Goal: Transaction & Acquisition: Purchase product/service

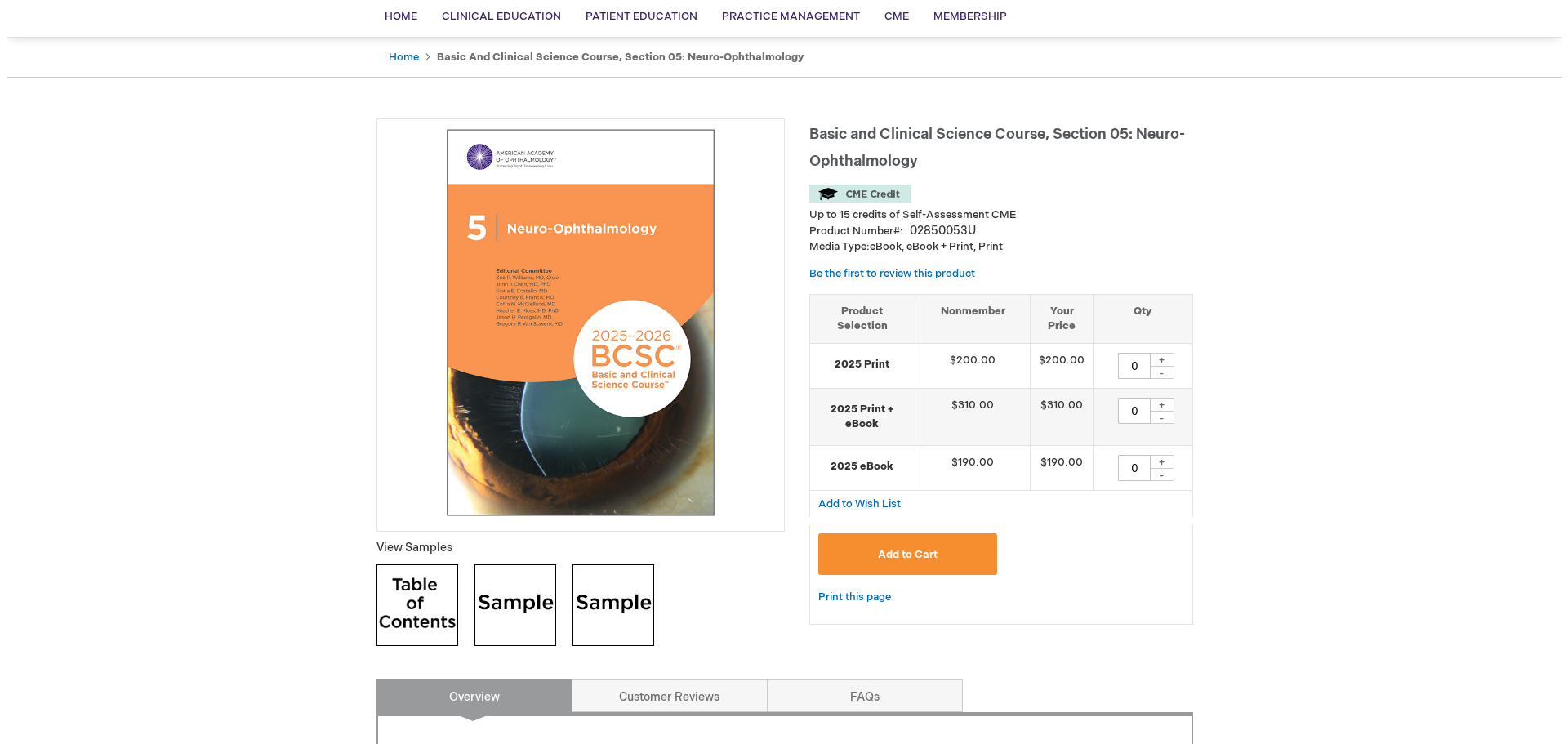
scroll to position [245, 0]
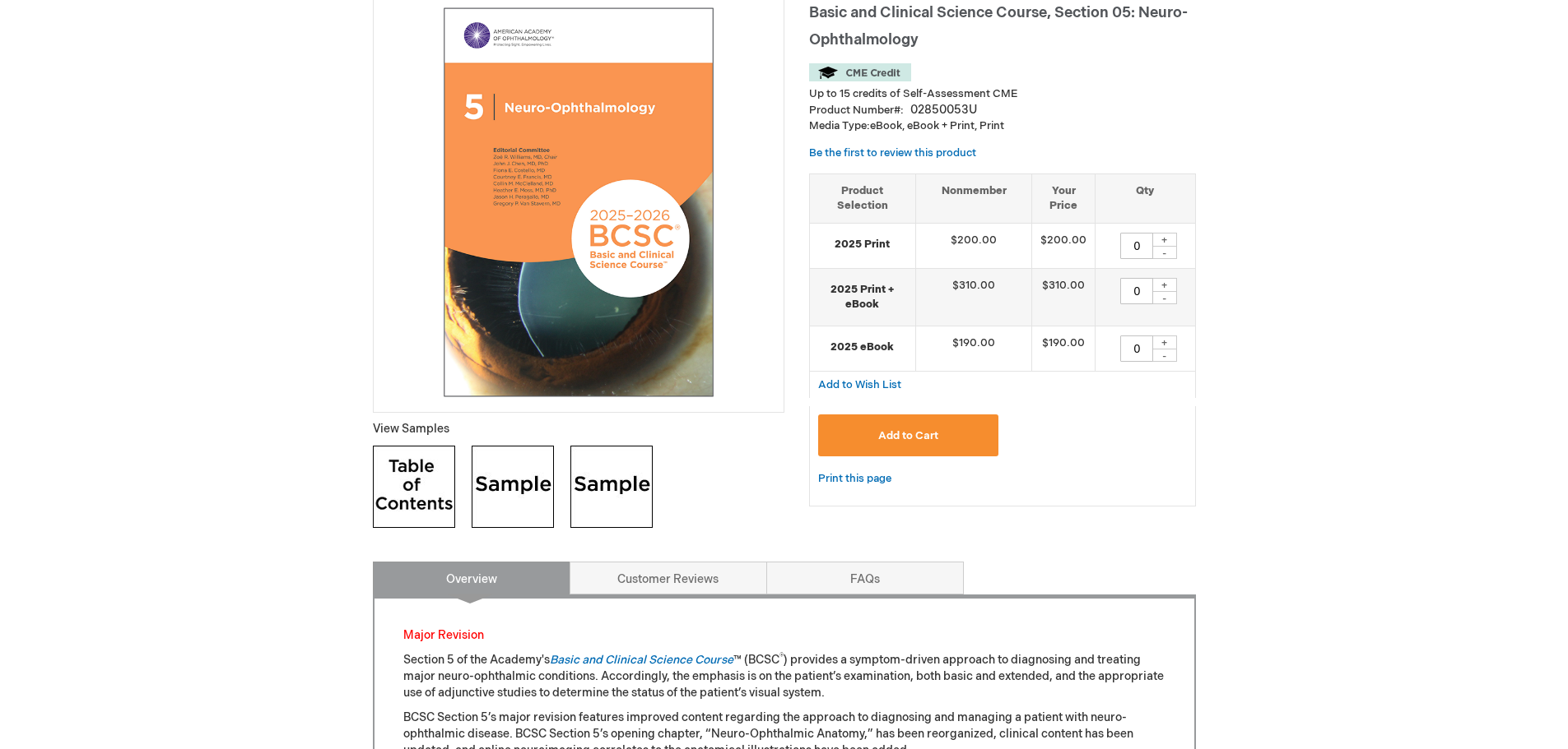
click at [1161, 341] on div "+" at bounding box center [1164, 342] width 25 height 14
type input "1"
click at [930, 431] on span "Add to Cart" at bounding box center [908, 436] width 60 height 13
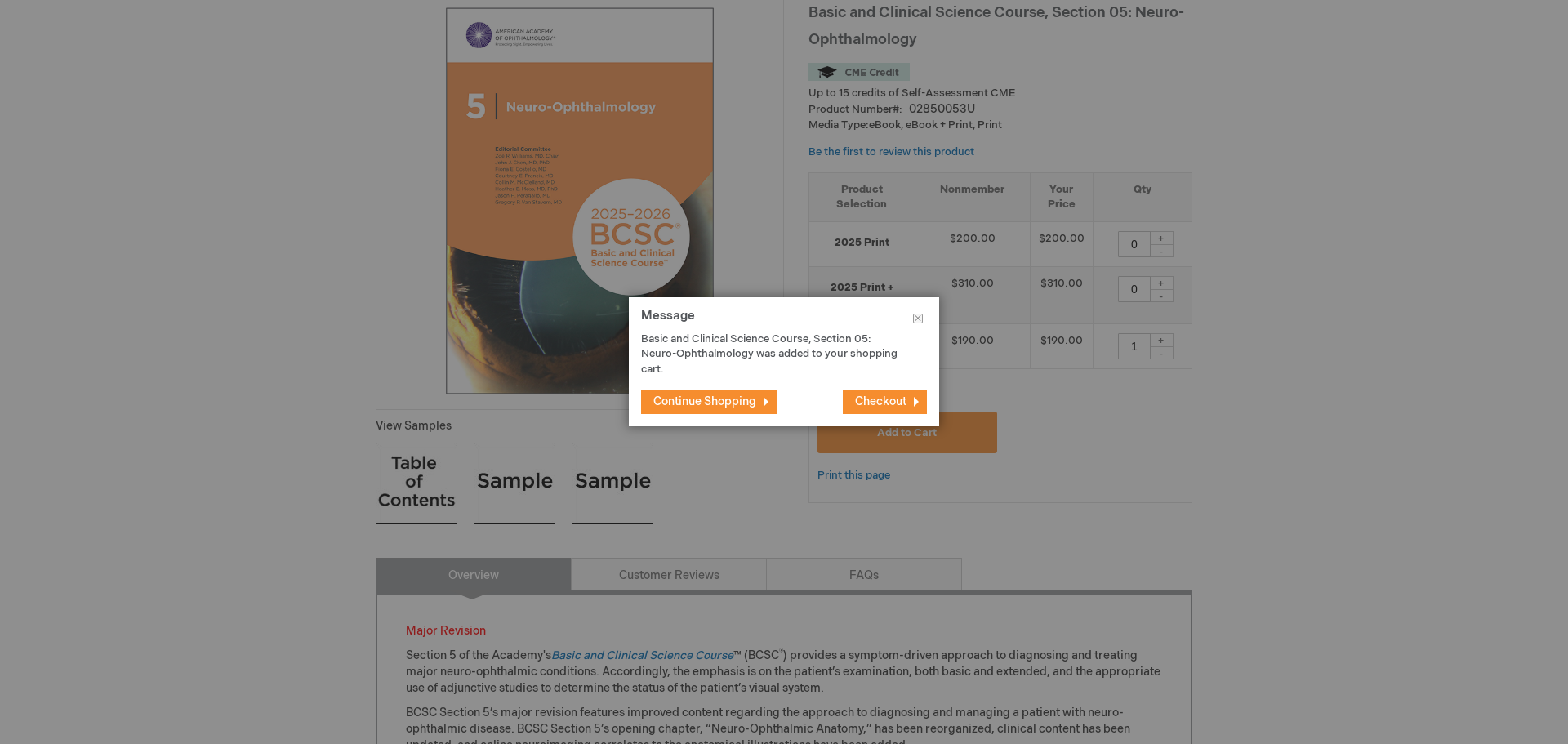
click at [861, 403] on span "Checkout" at bounding box center [880, 400] width 52 height 14
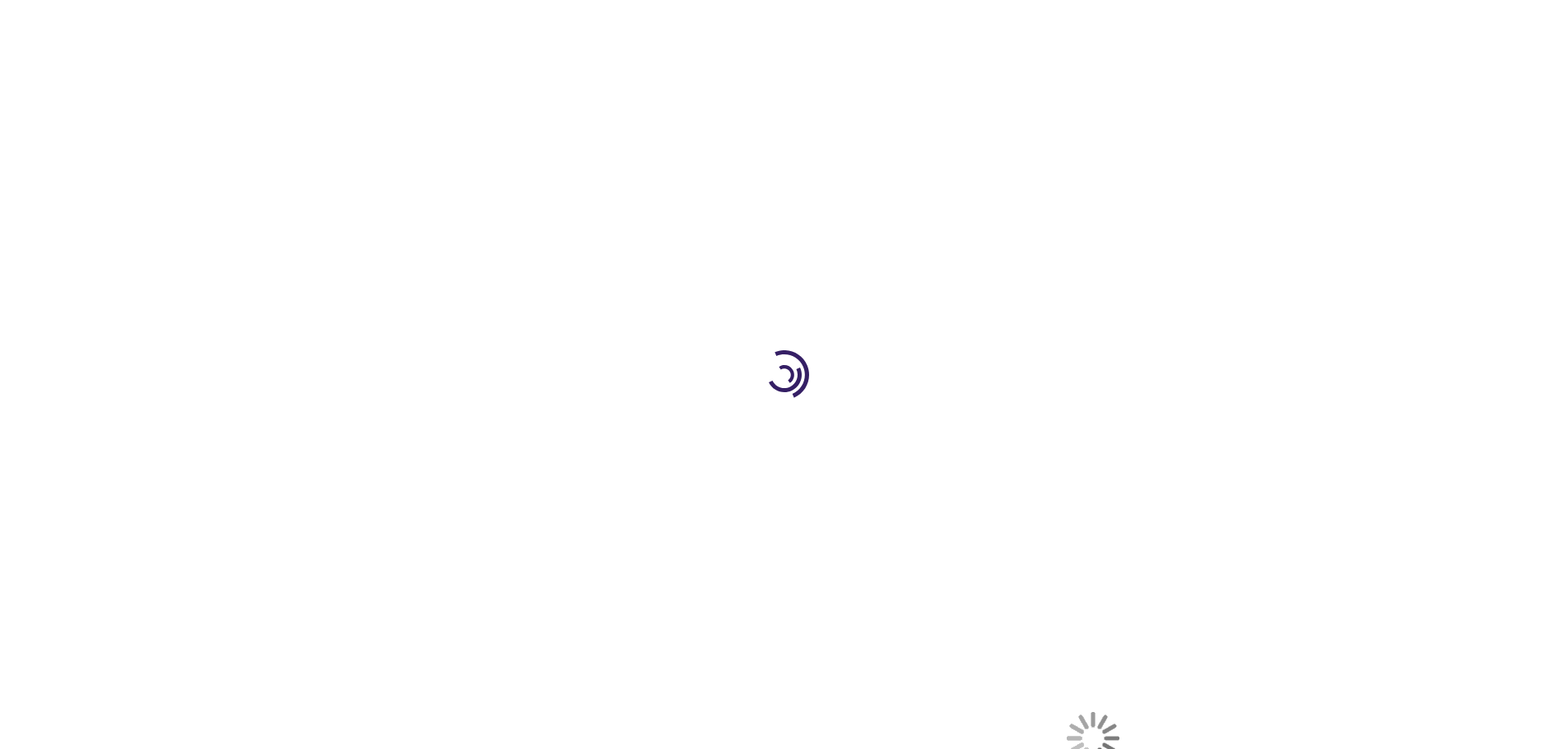
select select "US"
select select "44"
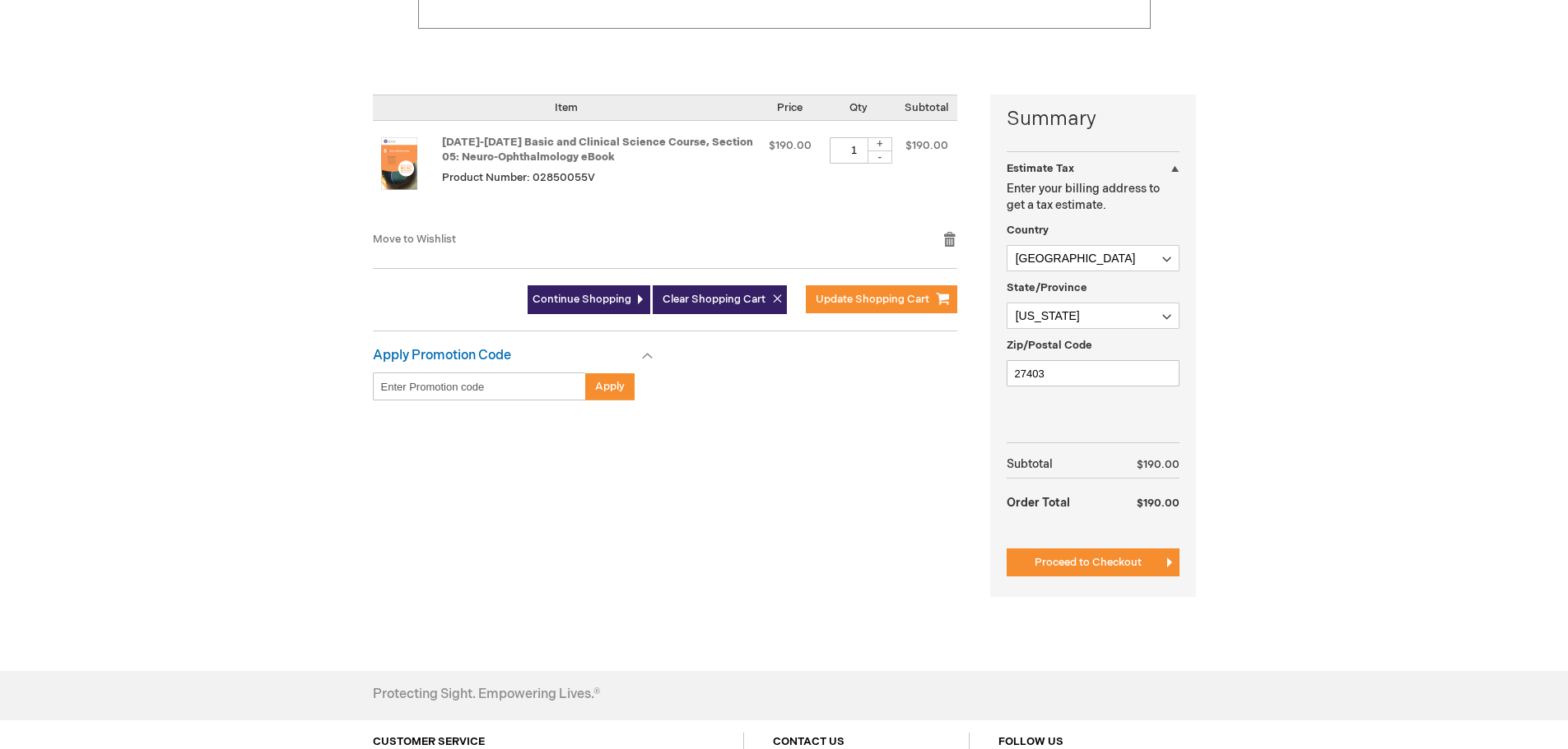
scroll to position [329, 0]
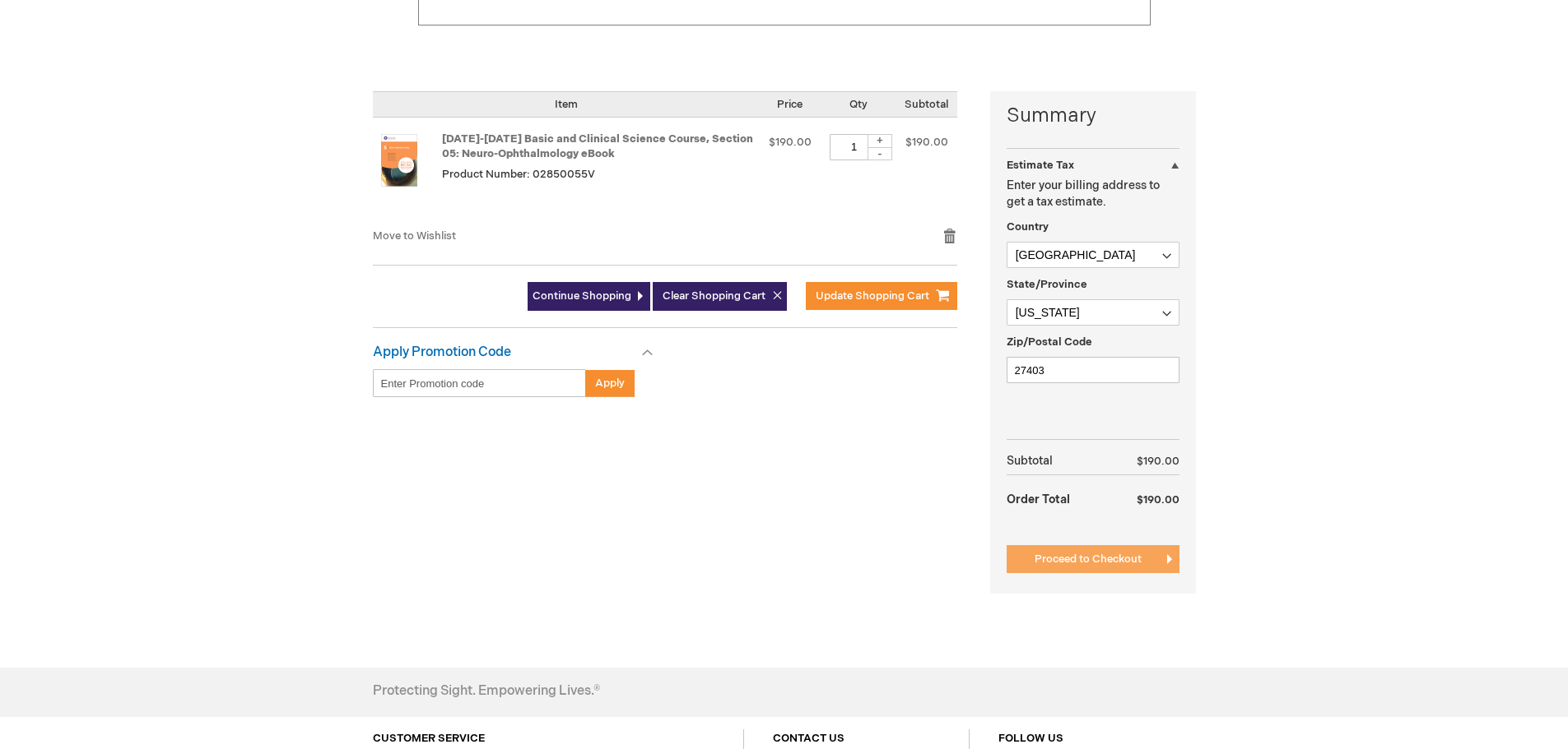
click at [1064, 561] on span "Proceed to Checkout" at bounding box center [1087, 559] width 107 height 13
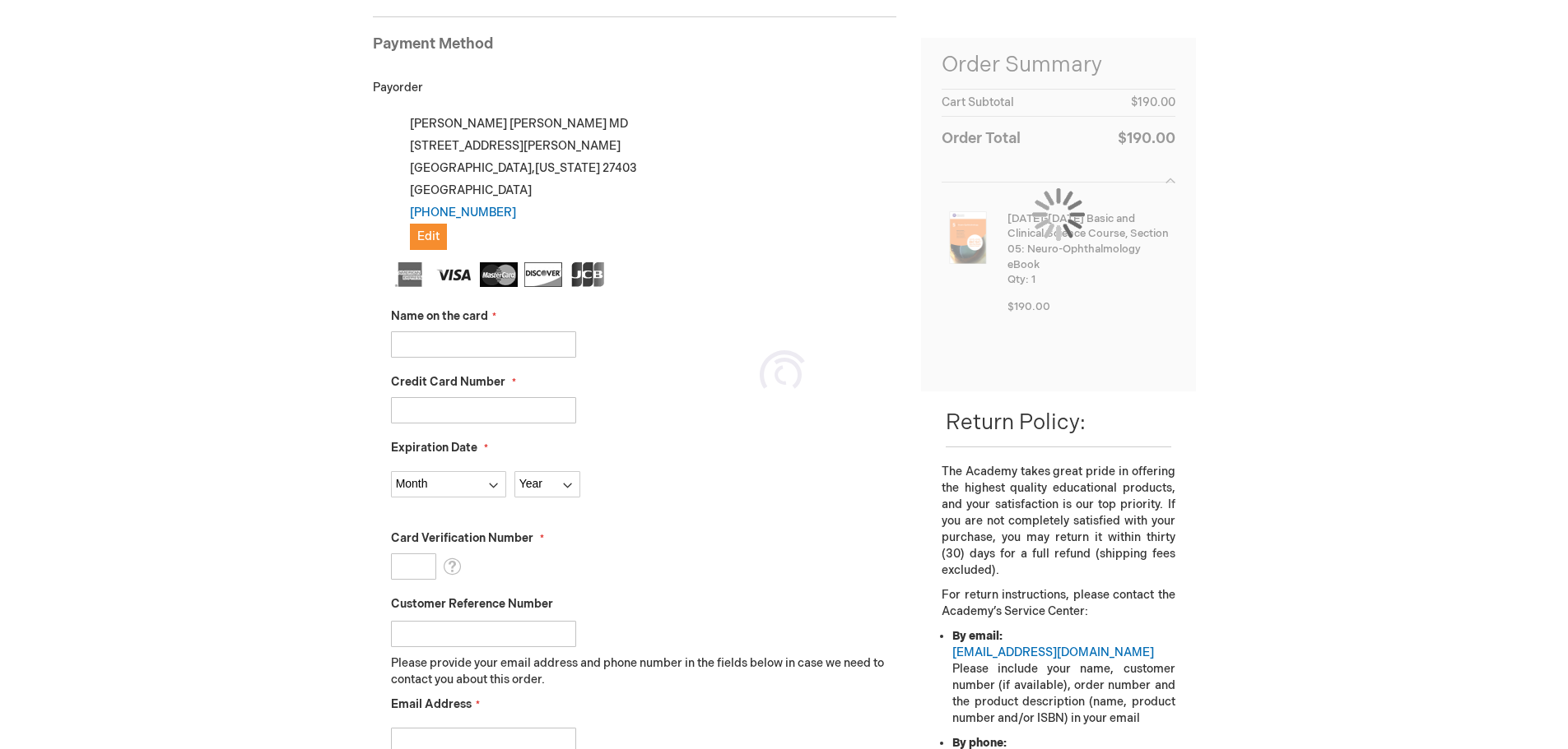
scroll to position [269, 0]
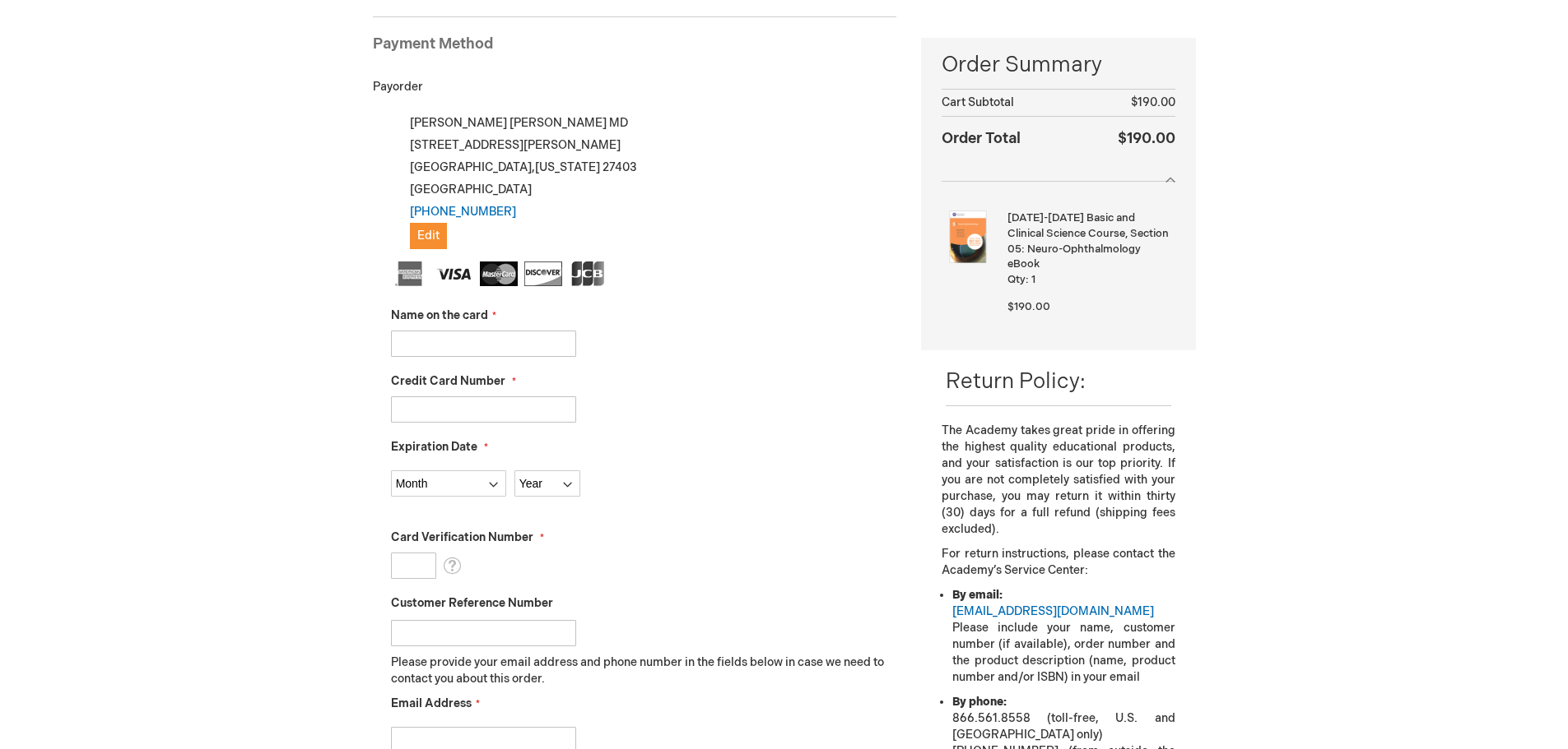
click at [440, 348] on input "Name on the card" at bounding box center [483, 343] width 185 height 26
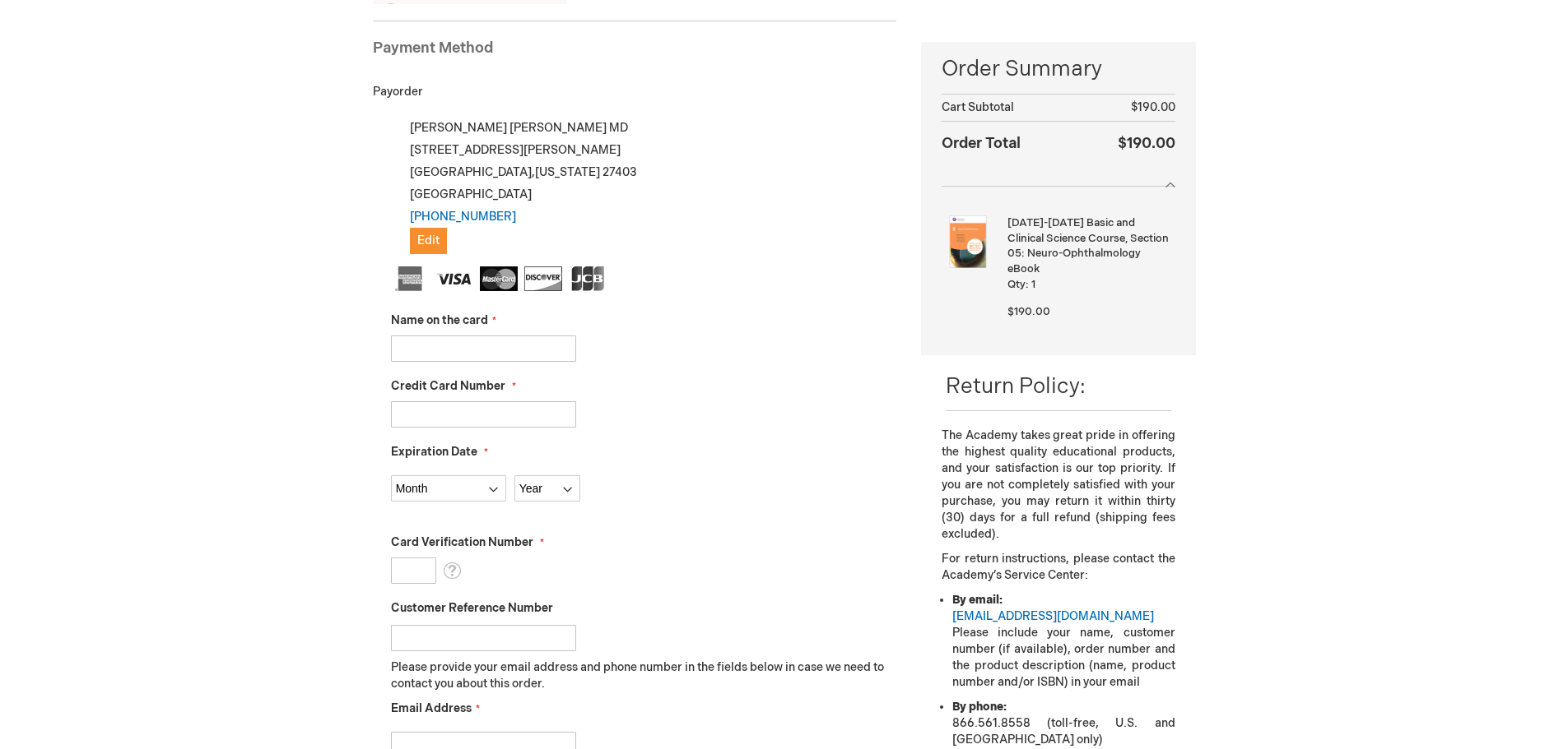
scroll to position [226, 0]
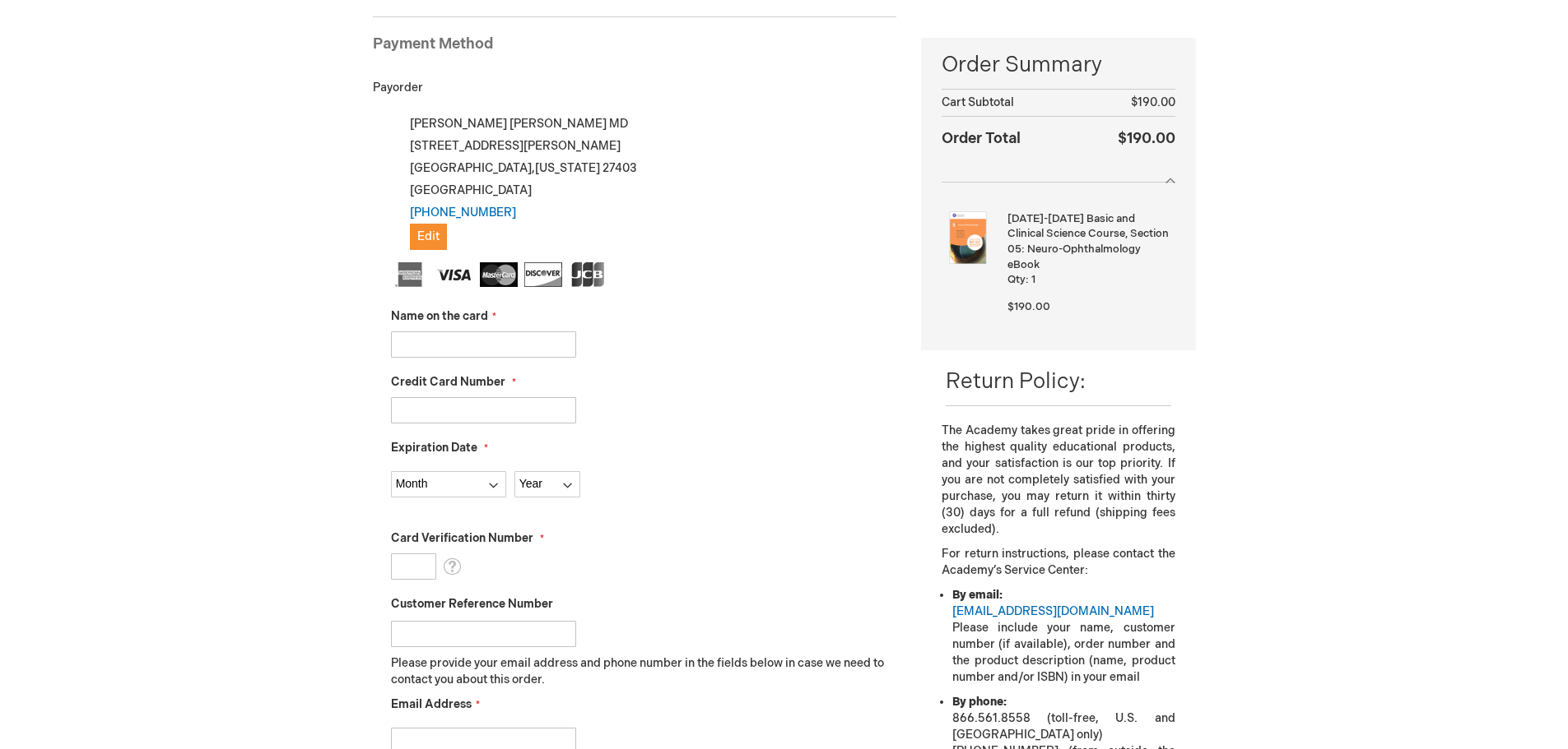
click at [482, 352] on input "Name on the card" at bounding box center [483, 344] width 185 height 26
type input "[PERSON_NAME]"
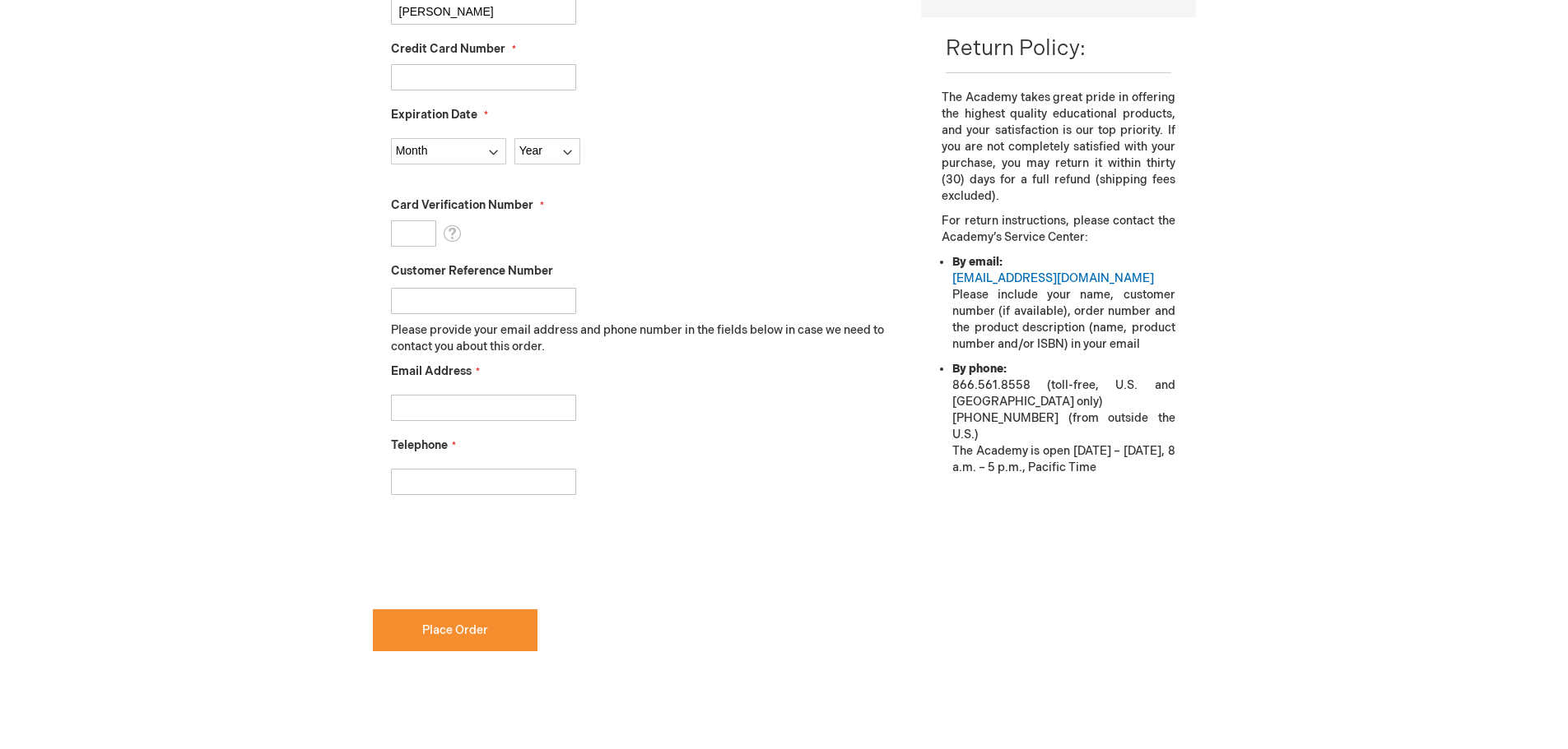
scroll to position [223, 0]
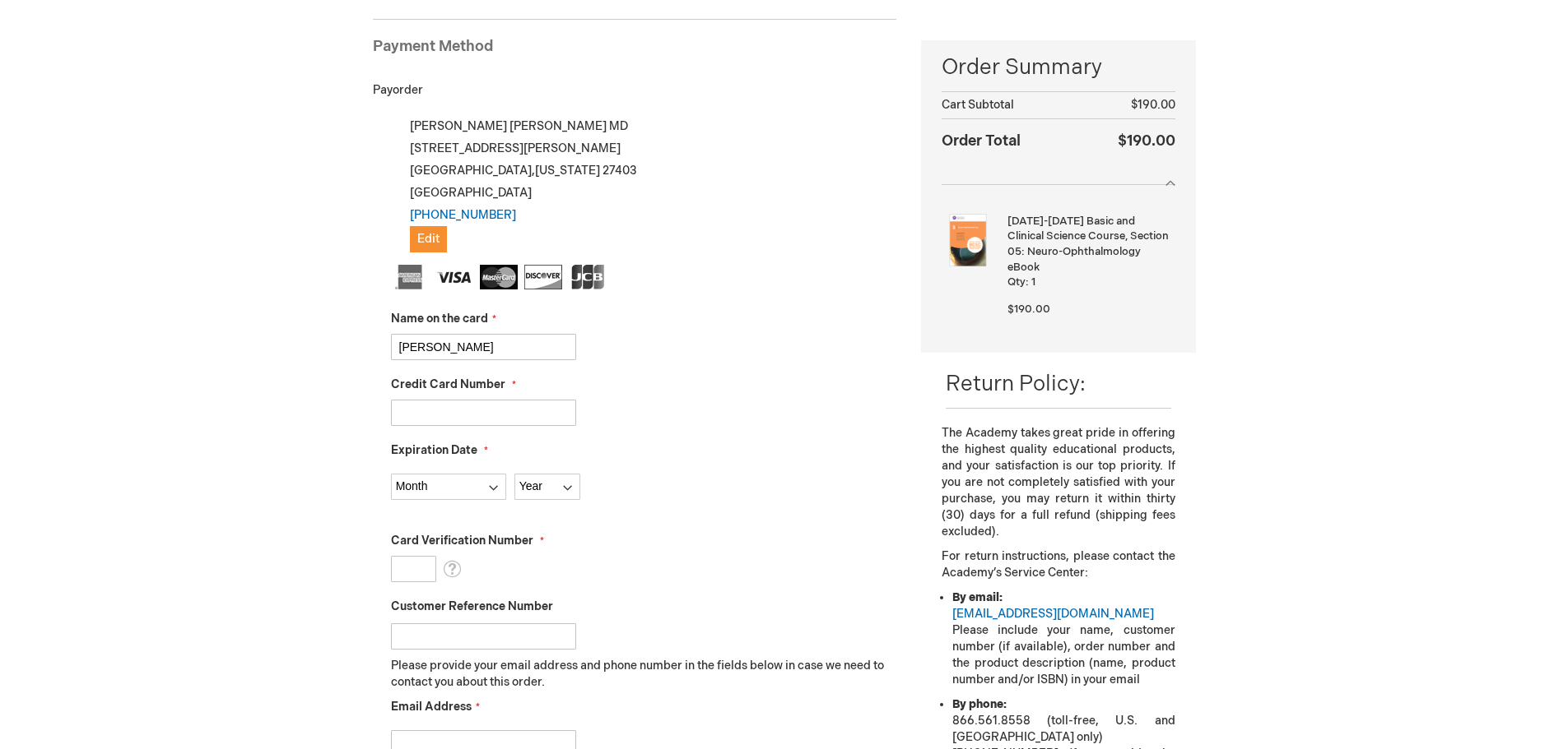
click at [423, 419] on input "Credit Card Number" at bounding box center [483, 412] width 185 height 26
type input "[CREDIT_CARD_NUMBER]"
click at [449, 488] on select "Month [DATE] - [DATE] - [DATE] - [DATE] - [DATE] - [DATE] - [DATE] - [DATE] - […" at bounding box center [448, 487] width 116 height 26
select select "10"
click at [391, 474] on select "Month [DATE] - [DATE] - [DATE] - [DATE] - [DATE] - [DATE] - [DATE] - [DATE] - […" at bounding box center [448, 487] width 116 height 26
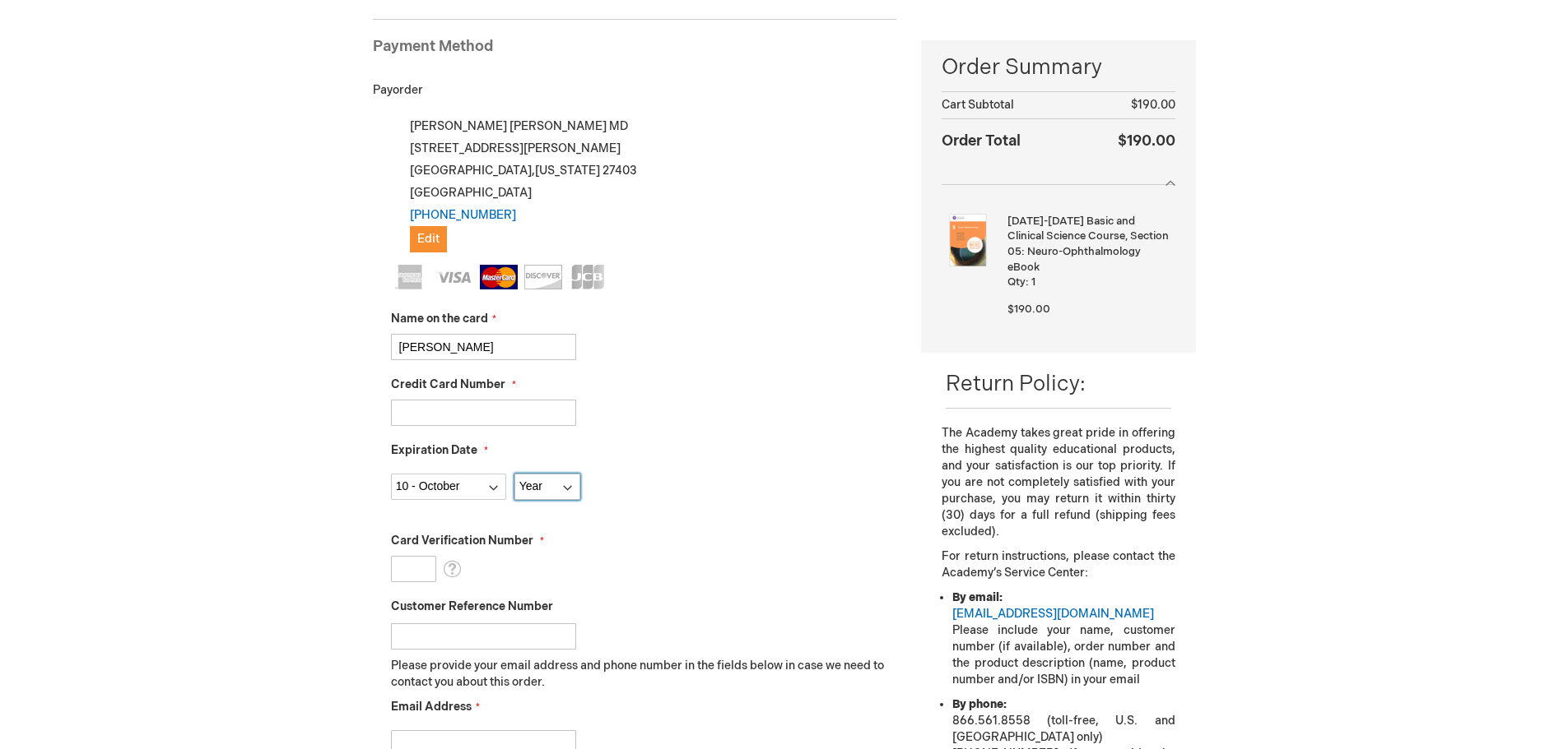
click at [525, 481] on select "Year [DATE] 2026 2027 2028 2029 2030 2031 2032 2033 2034 2035" at bounding box center [547, 487] width 66 height 26
select select "2027"
click at [514, 474] on select "Year [DATE] 2026 2027 2028 2029 2030 2031 2032 2033 2034 2035" at bounding box center [547, 487] width 66 height 26
click at [404, 568] on input "Card Verification Number" at bounding box center [413, 569] width 46 height 26
type input "547"
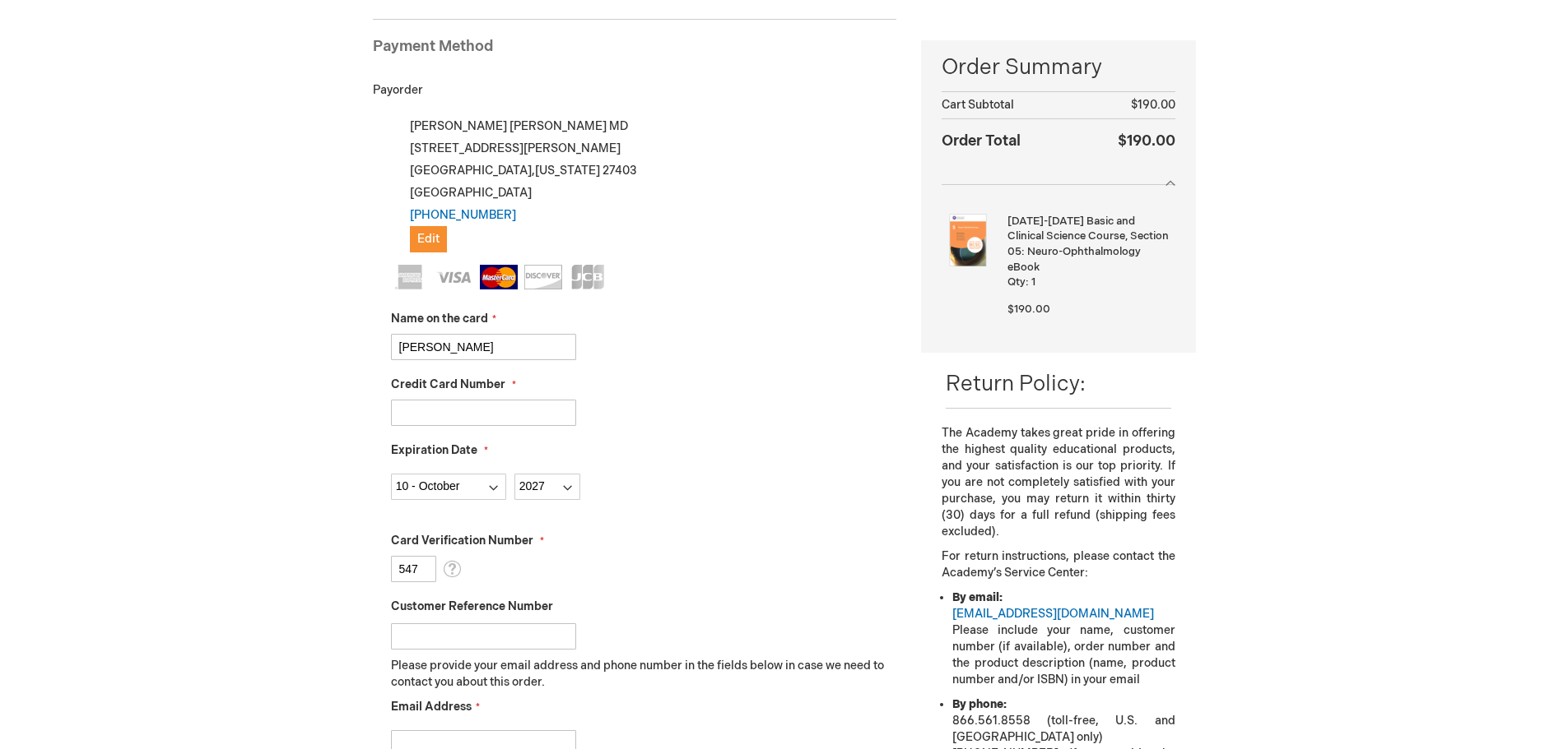
click at [434, 633] on input "Customer Reference Number" at bounding box center [483, 636] width 185 height 26
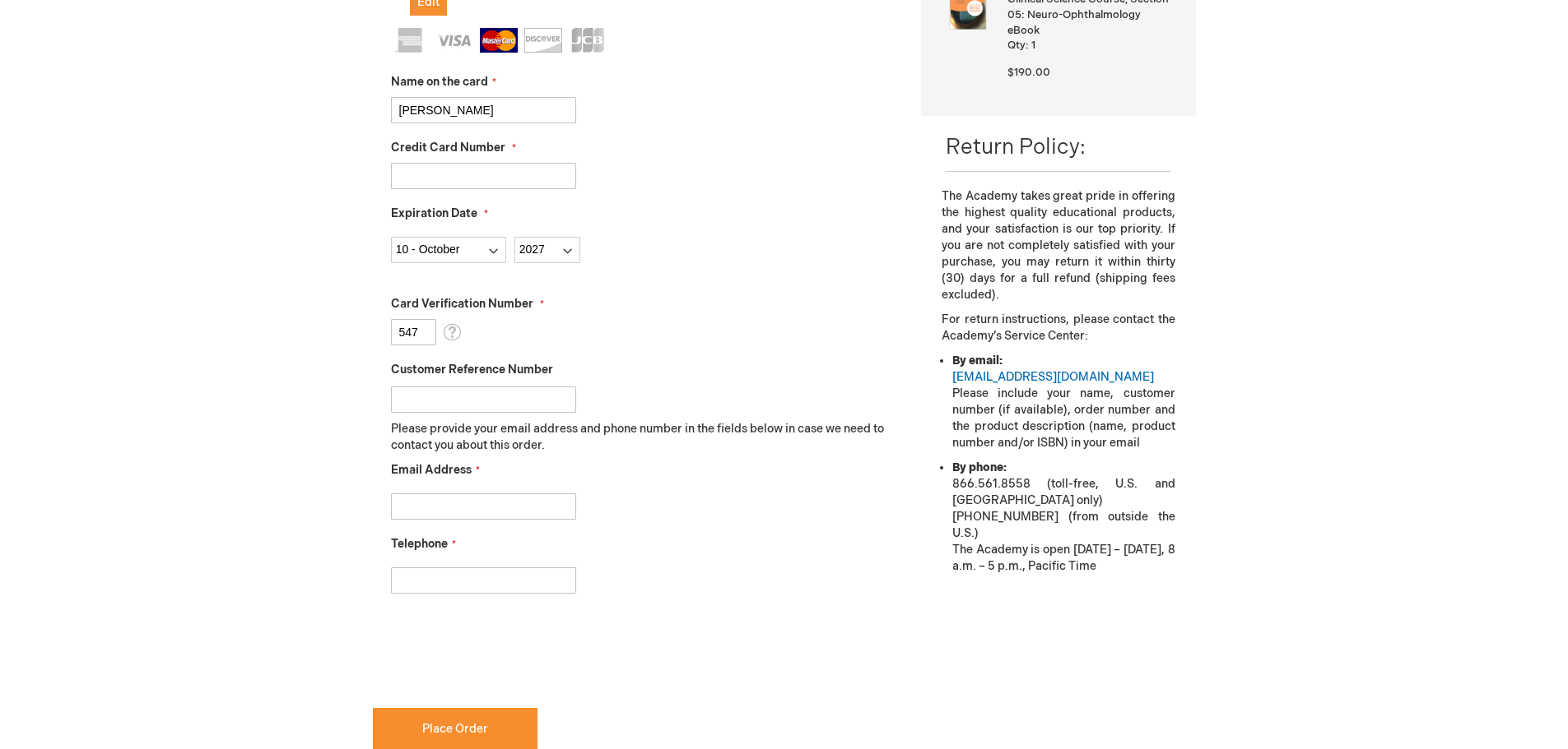
scroll to position [470, 0]
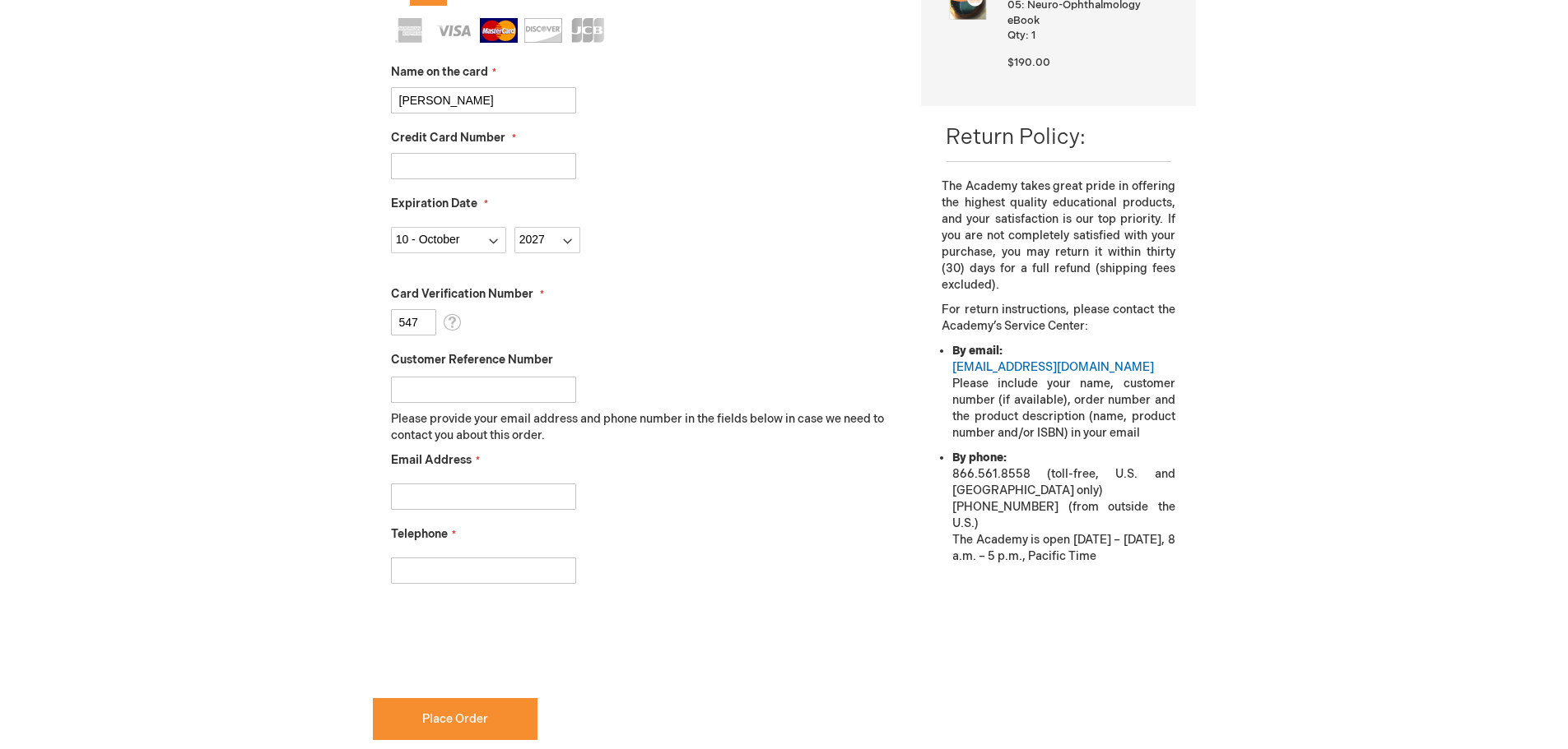
click at [449, 391] on input "Customer Reference Number" at bounding box center [483, 390] width 185 height 26
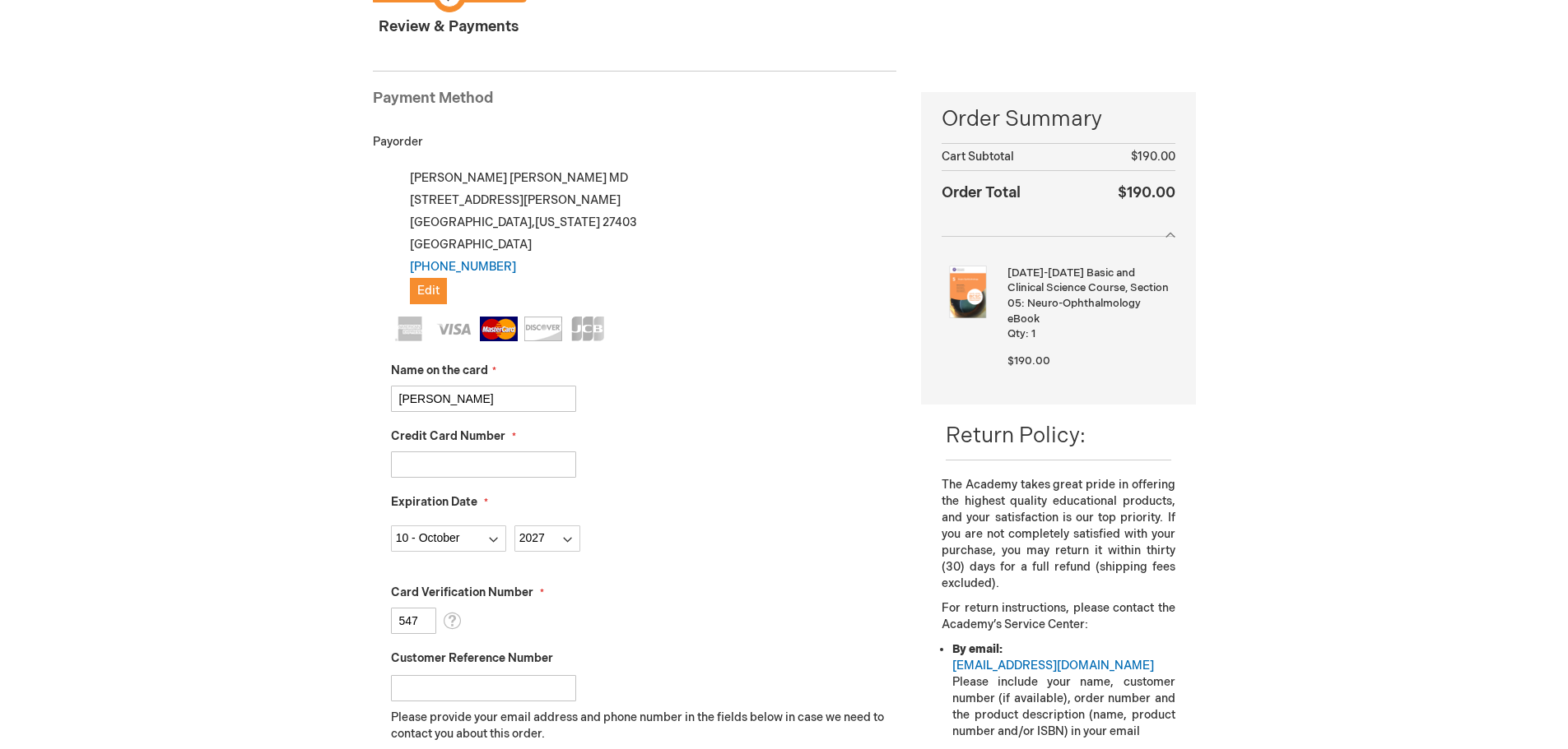
scroll to position [0, 0]
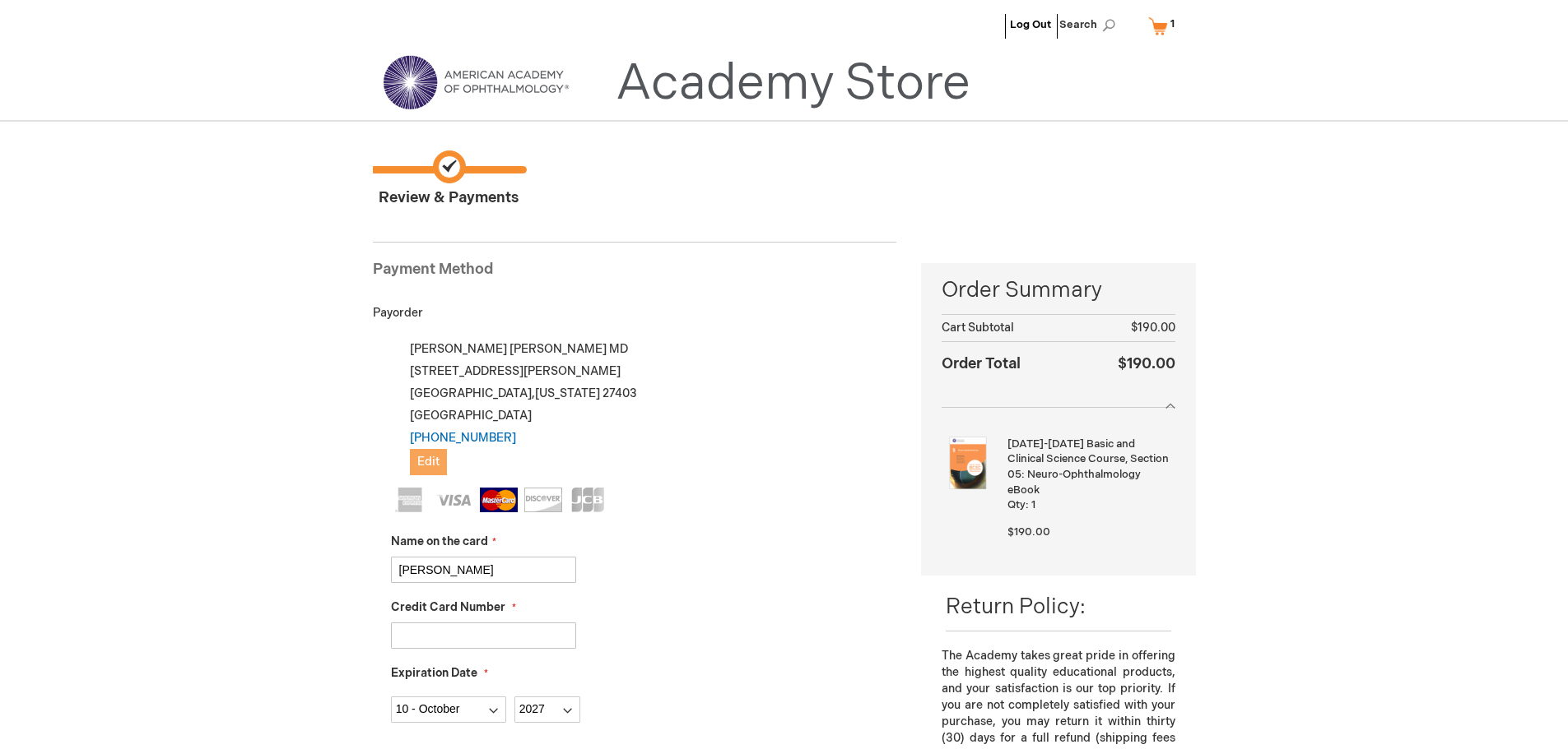
click at [427, 462] on span "Edit" at bounding box center [428, 461] width 22 height 14
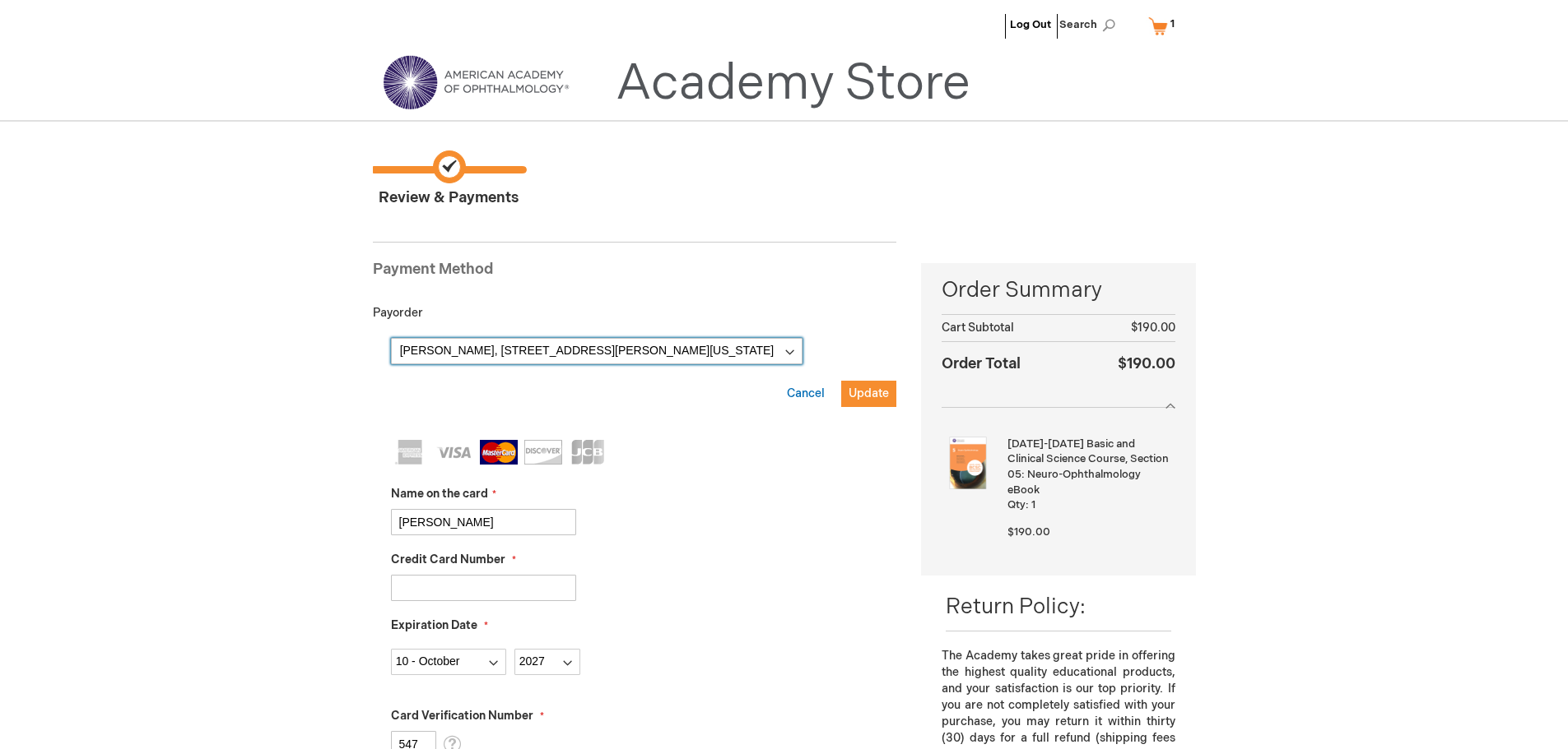
click at [494, 343] on select "[PERSON_NAME], [STREET_ADDRESS][PERSON_NAME][US_STATE] New Address" at bounding box center [596, 350] width 412 height 26
click at [599, 344] on select "[PERSON_NAME], [STREET_ADDRESS][PERSON_NAME][US_STATE] New Address" at bounding box center [596, 350] width 412 height 26
select select
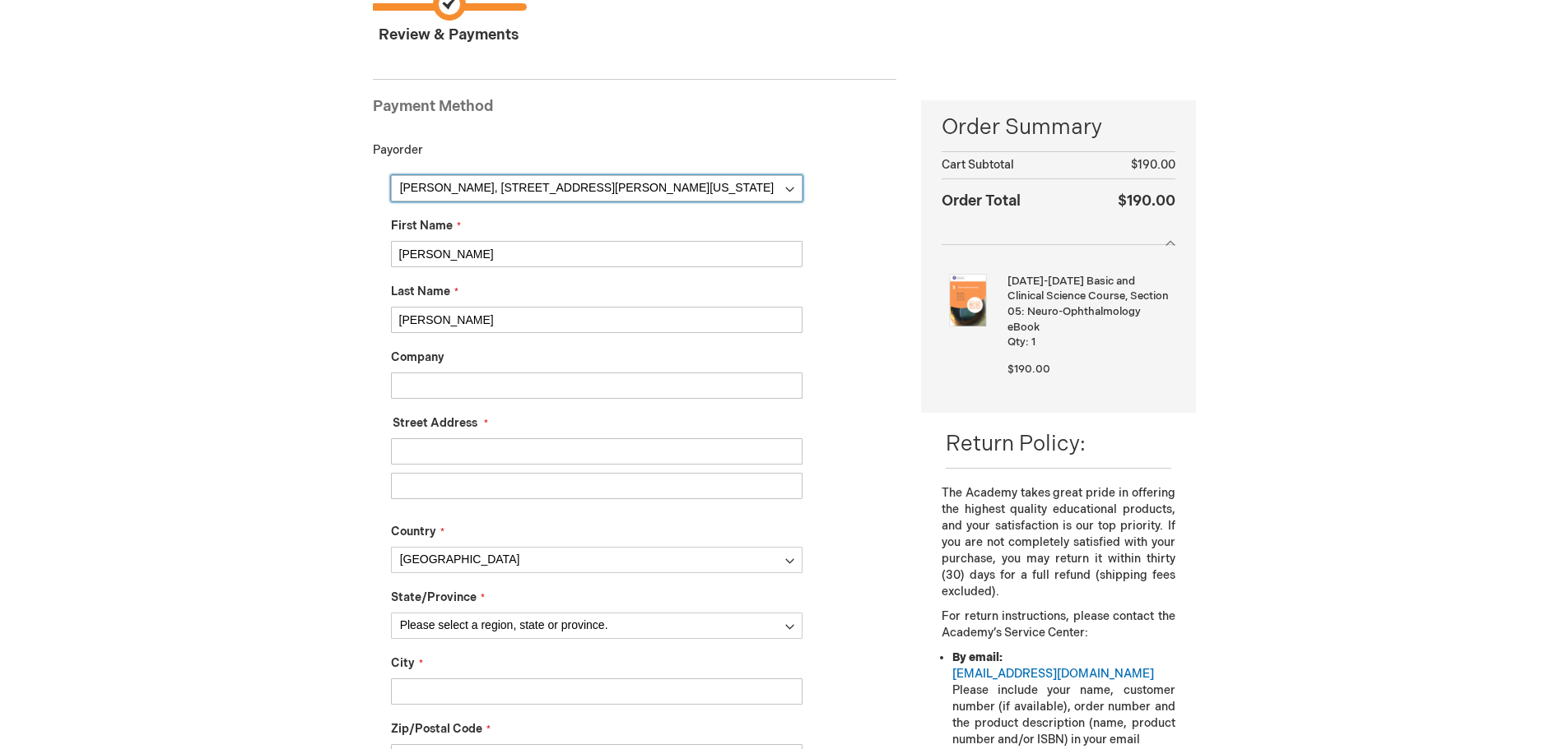
scroll to position [165, 0]
click at [498, 460] on input "Street Address: Line 1" at bounding box center [596, 450] width 412 height 26
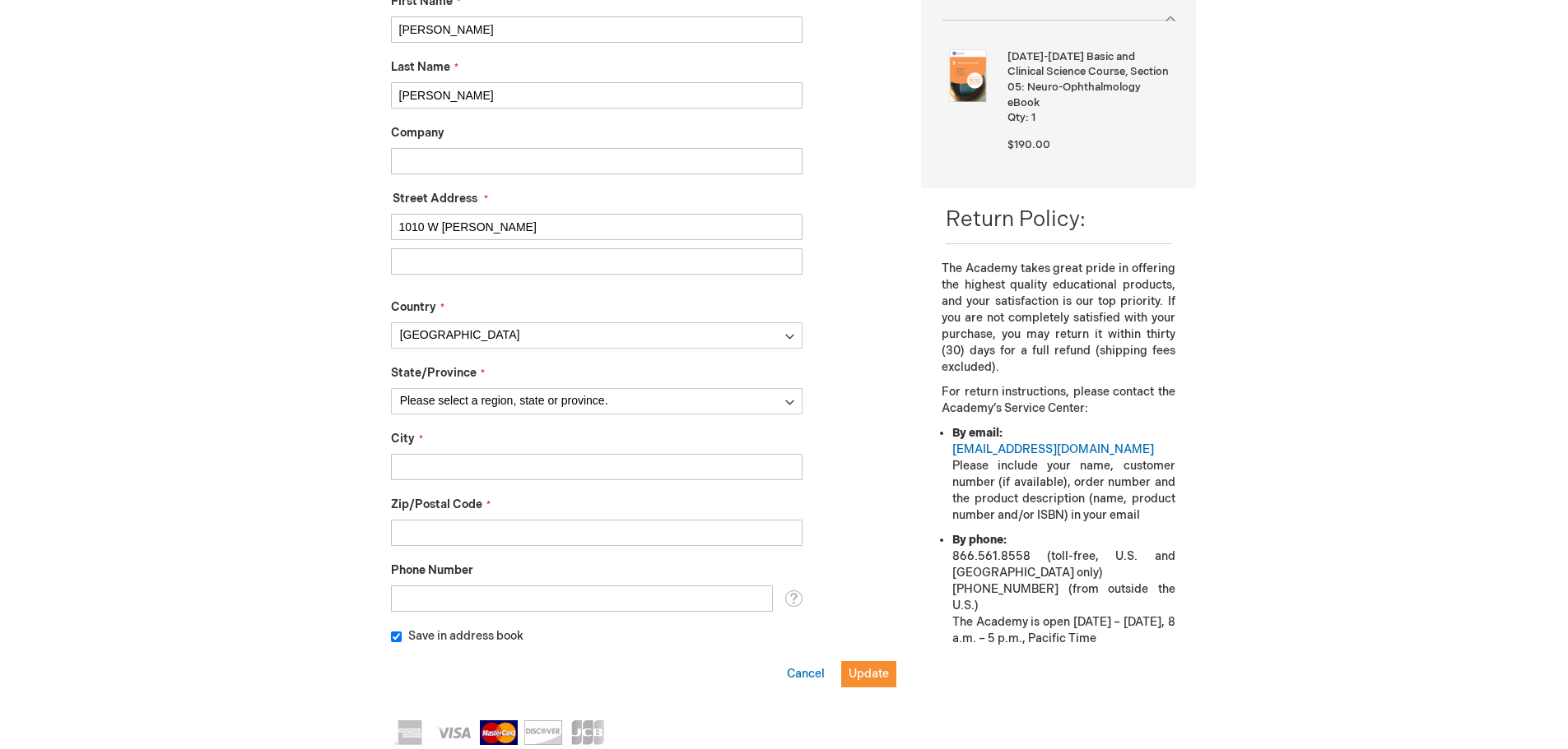
scroll to position [411, 0]
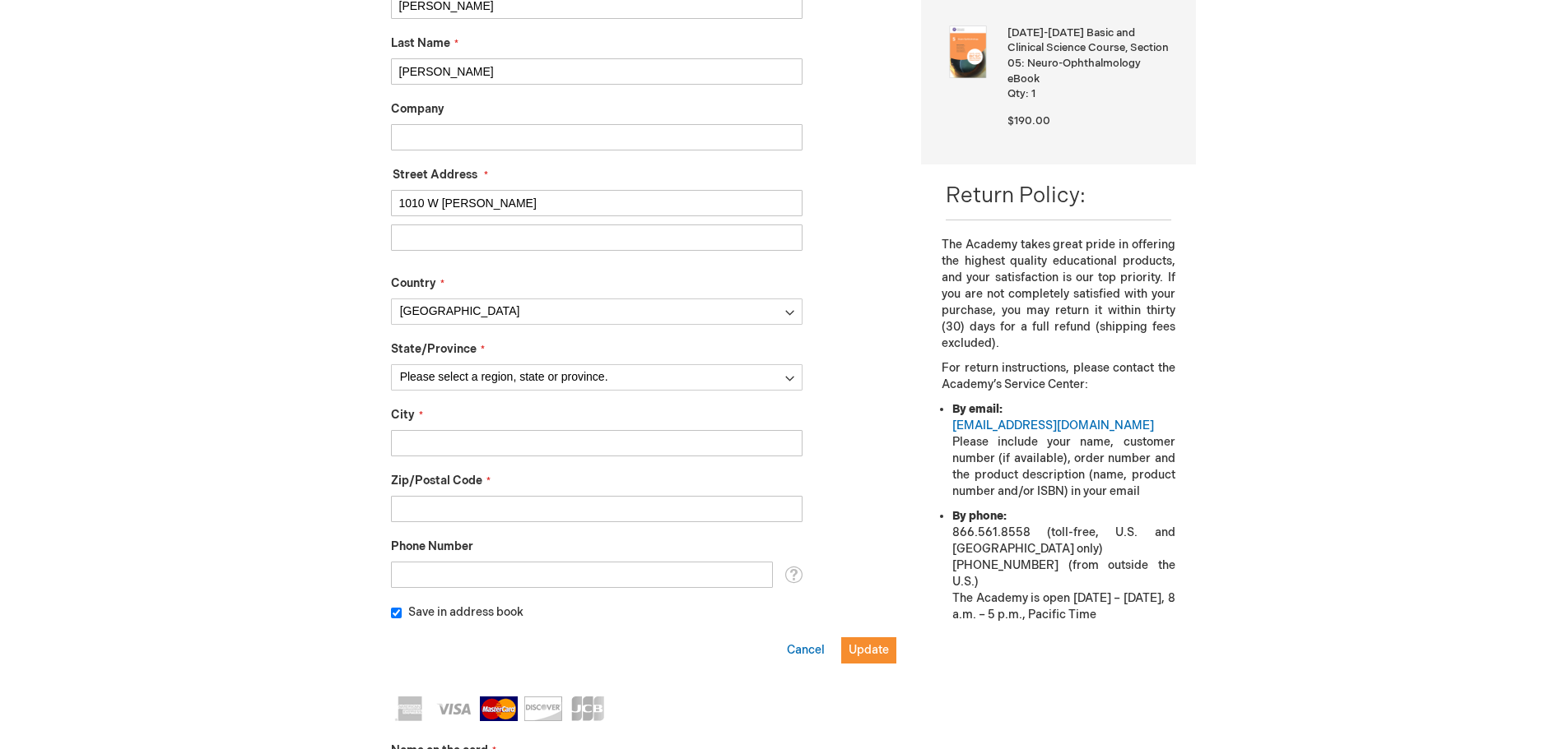
type input "1010 W [PERSON_NAME]"
click at [494, 380] on select "Please select a region, state or province. [US_STATE] [US_STATE] [US_STATE] [US…" at bounding box center [596, 377] width 412 height 26
select select "44"
click at [391, 364] on select "Please select a region, state or province. [US_STATE] [US_STATE] [US_STATE] [US…" at bounding box center [596, 377] width 412 height 26
click at [486, 436] on input "City" at bounding box center [596, 443] width 412 height 26
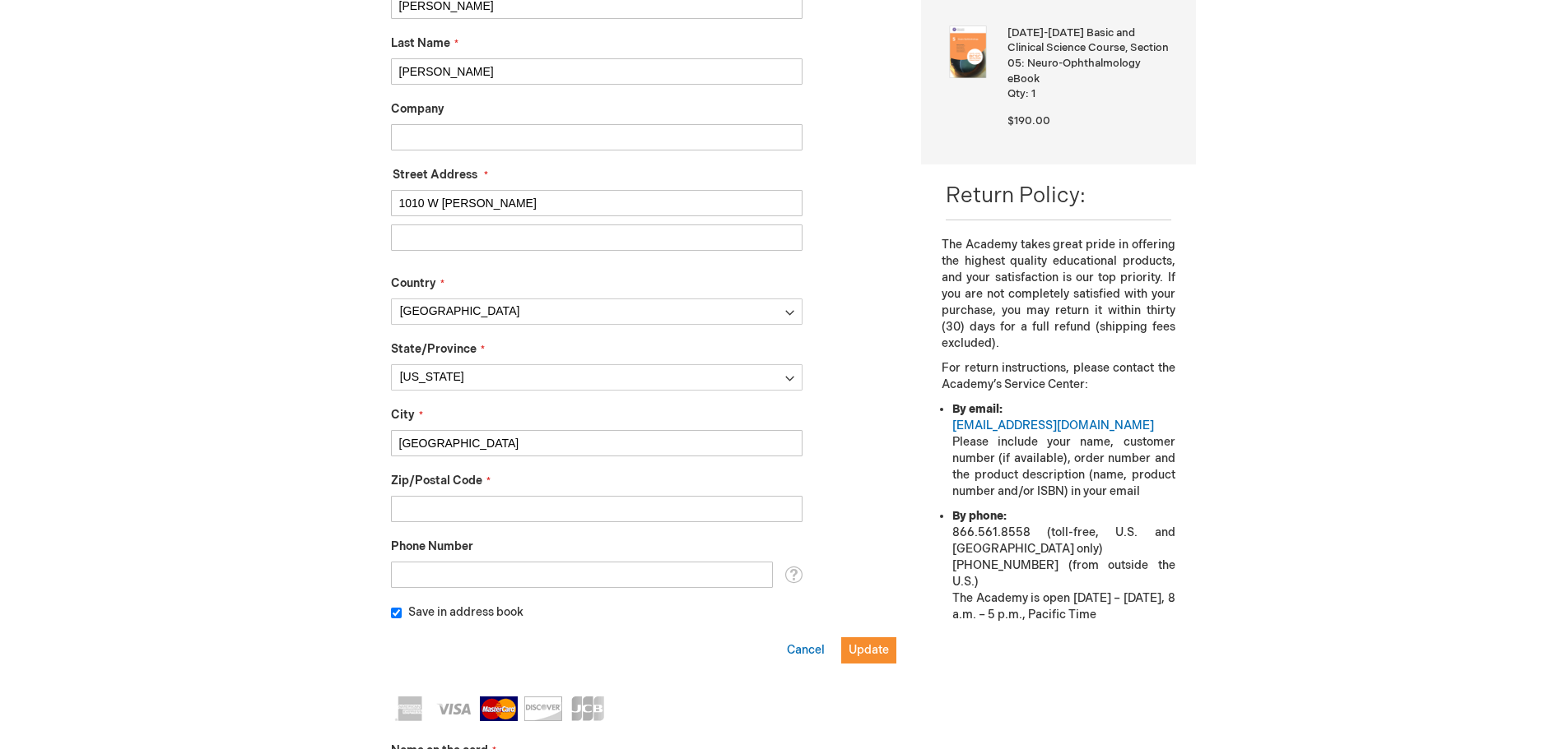
type input "[GEOGRAPHIC_DATA]"
click at [500, 511] on input "Zip/Postal Code" at bounding box center [596, 509] width 412 height 26
click at [535, 501] on input "Zip/Postal Code" at bounding box center [596, 509] width 412 height 26
type input "27403"
click at [879, 661] on button "Update" at bounding box center [869, 650] width 56 height 26
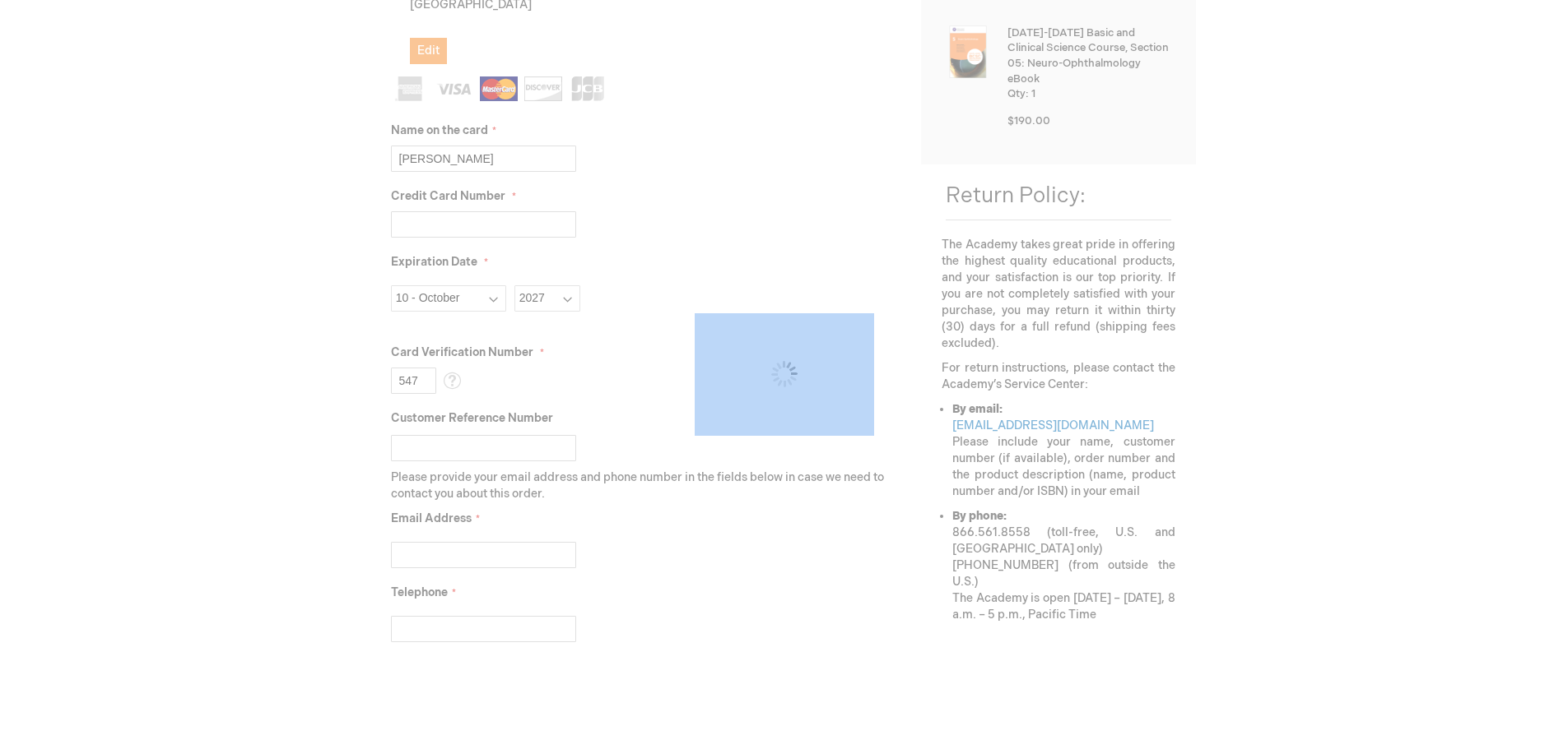
click at [879, 661] on div "Please wait..." at bounding box center [784, 374] width 1568 height 749
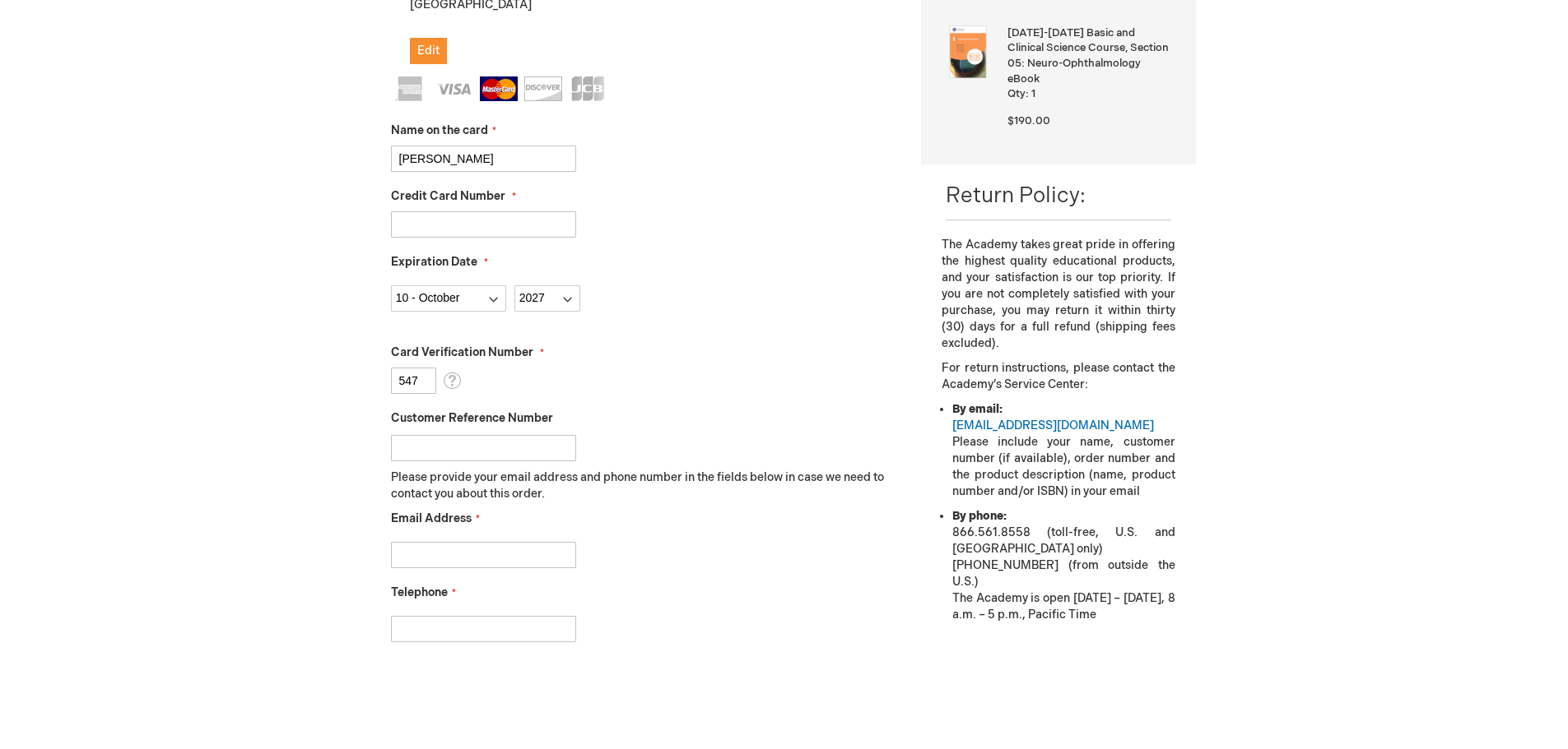
click at [495, 455] on input "Customer Reference Number" at bounding box center [483, 448] width 185 height 26
click at [516, 547] on input "Email Address" at bounding box center [483, 555] width 185 height 26
type input "[EMAIL_ADDRESS][DOMAIN_NAME]"
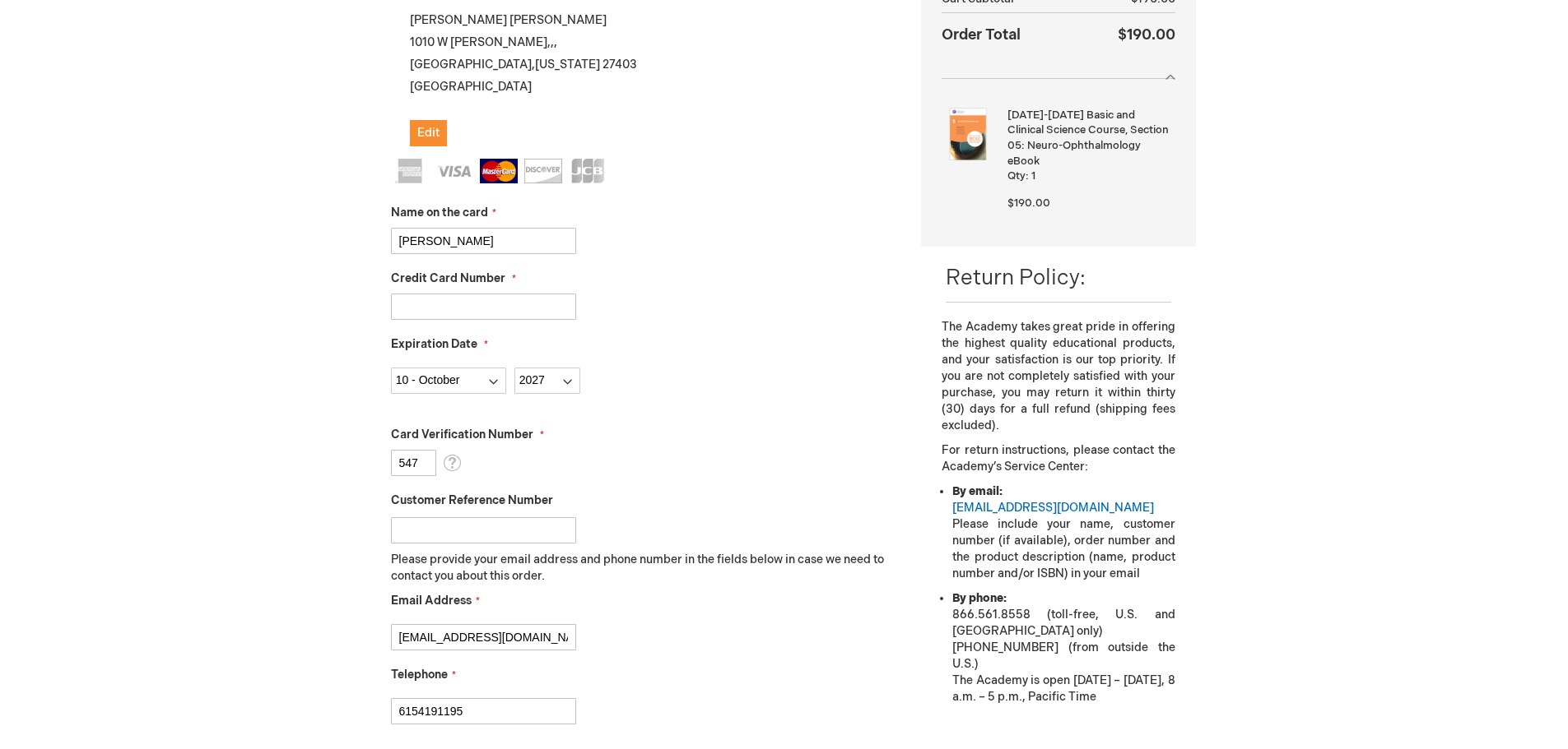
scroll to position [576, 0]
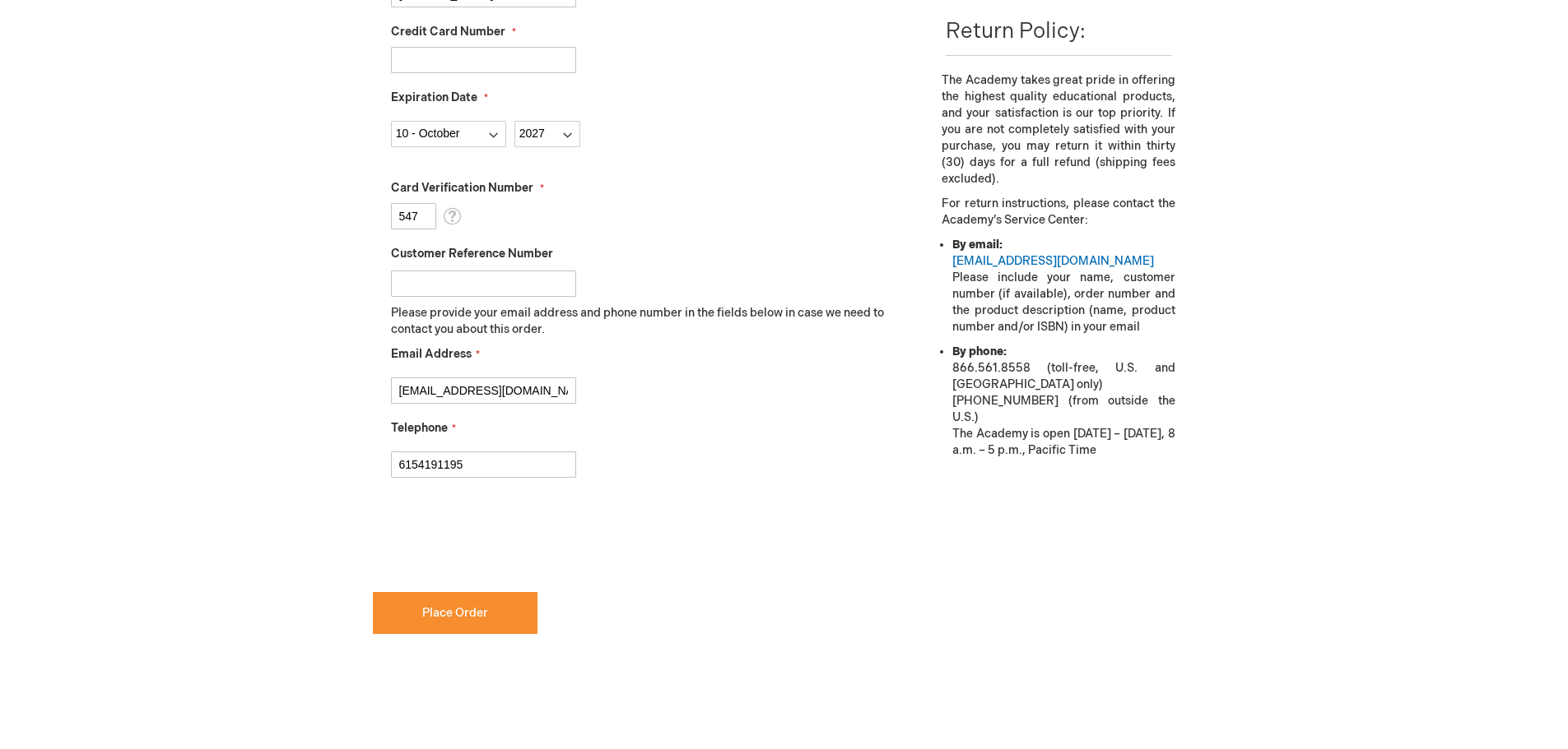
type input "6154191195"
checkbox input "true"
click at [409, 606] on button "Place Order" at bounding box center [454, 613] width 165 height 42
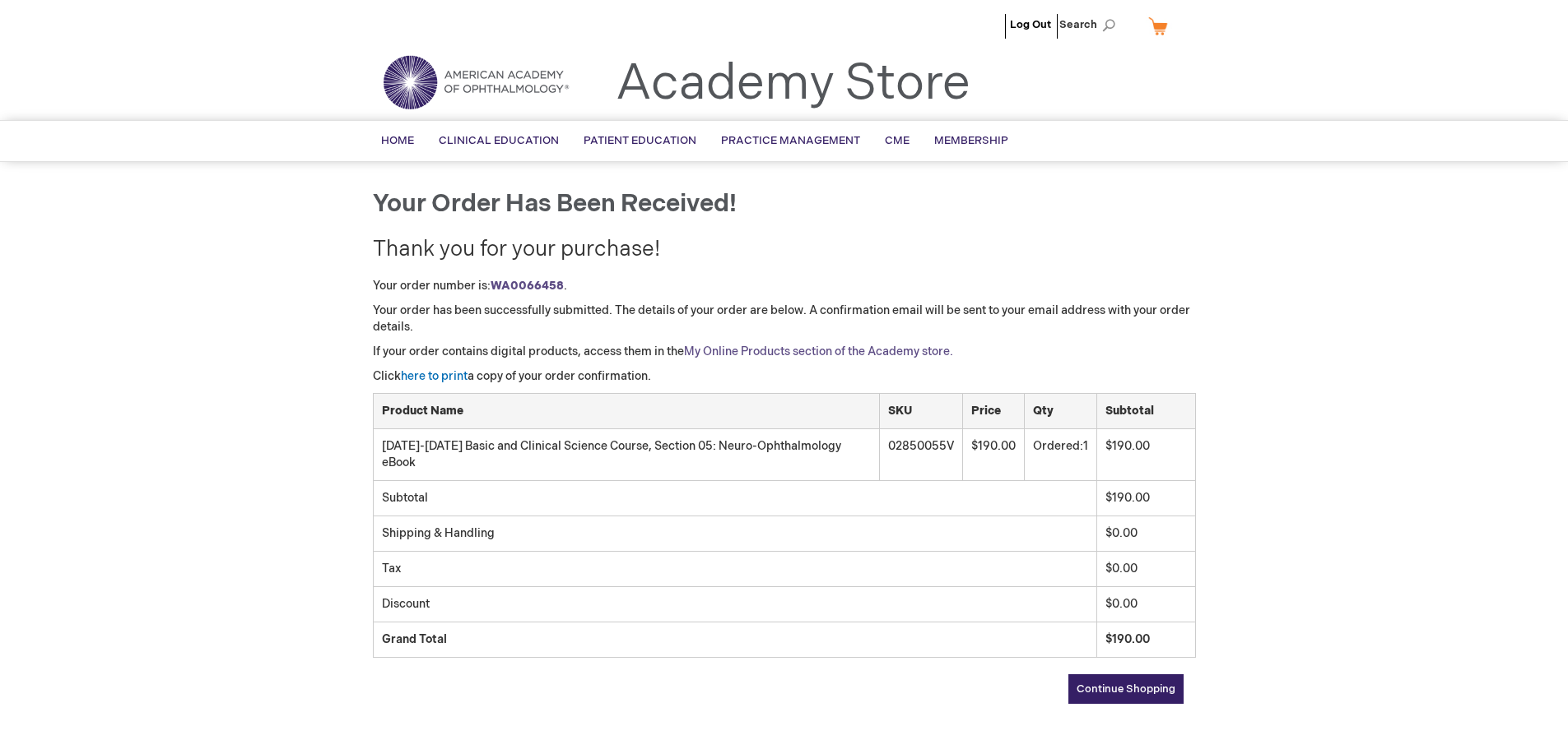
click at [757, 347] on link "My Online Products section of the Academy store." at bounding box center [819, 351] width 270 height 14
